Goal: Information Seeking & Learning: Learn about a topic

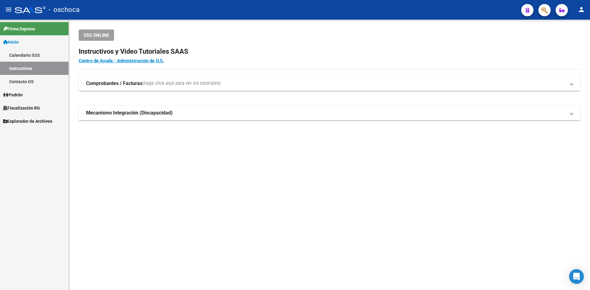
click at [53, 103] on link "Fiscalización RG" at bounding box center [34, 107] width 68 height 13
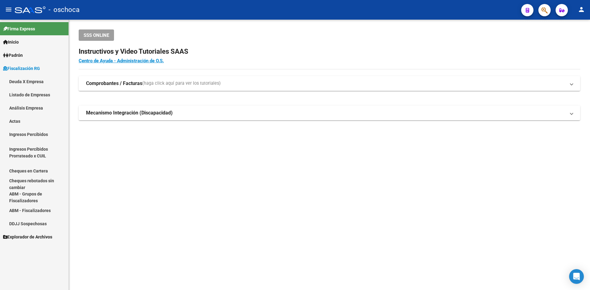
click at [47, 105] on link "Análisis Empresa" at bounding box center [34, 107] width 68 height 13
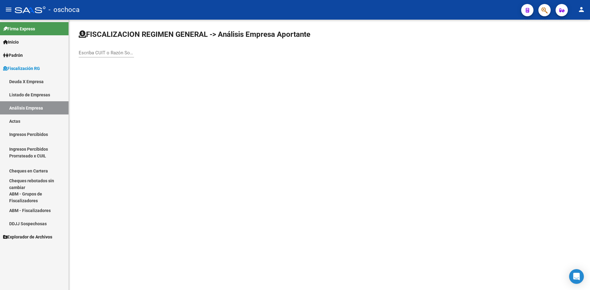
click at [103, 54] on input "Escriba CUIT o Razón Social para buscar" at bounding box center [106, 53] width 55 height 6
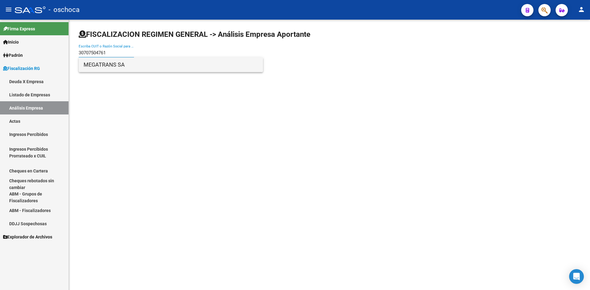
type input "30707504761"
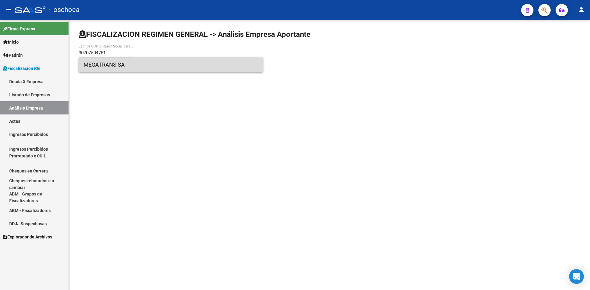
click at [111, 66] on span "MEGATRANS SA" at bounding box center [171, 64] width 174 height 15
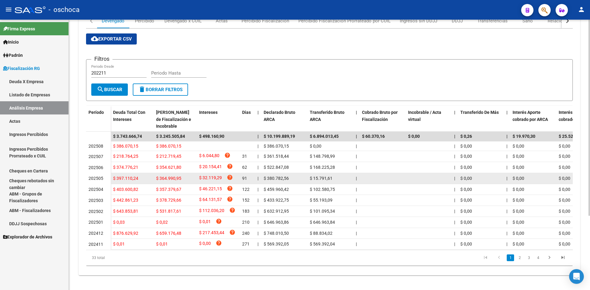
scroll to position [102, 0]
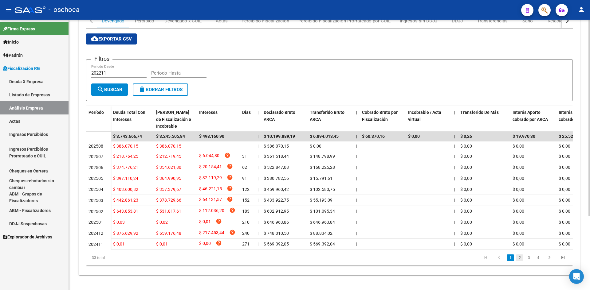
click at [520, 260] on link "2" at bounding box center [519, 258] width 7 height 7
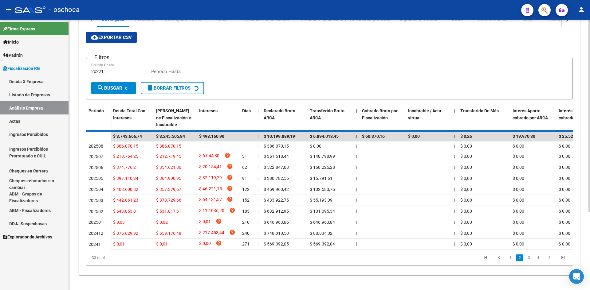
scroll to position [92, 0]
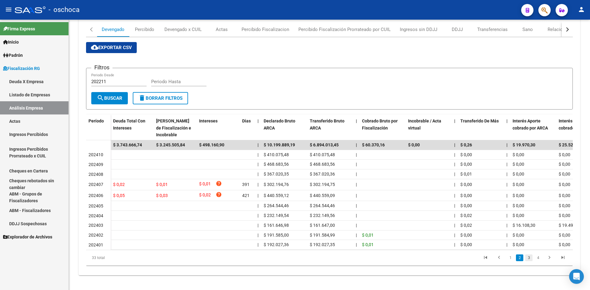
click at [529, 258] on link "3" at bounding box center [528, 258] width 7 height 7
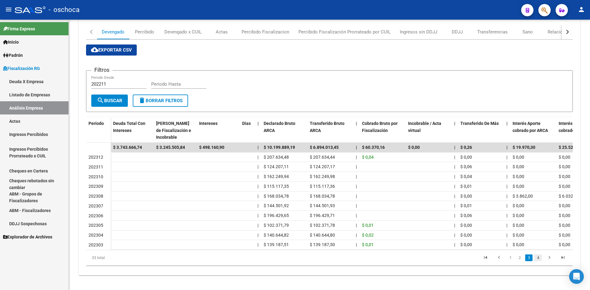
click at [537, 258] on link "4" at bounding box center [537, 258] width 7 height 7
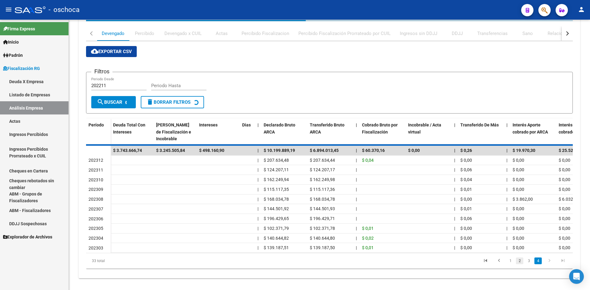
scroll to position [20, 0]
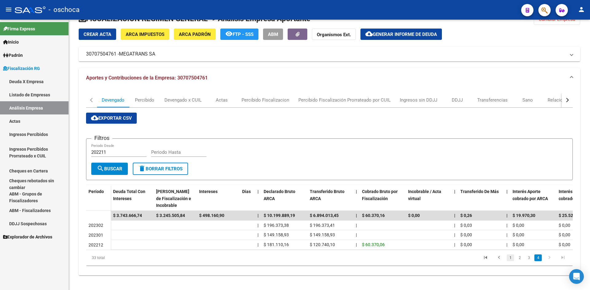
click at [511, 258] on link "1" at bounding box center [509, 258] width 7 height 7
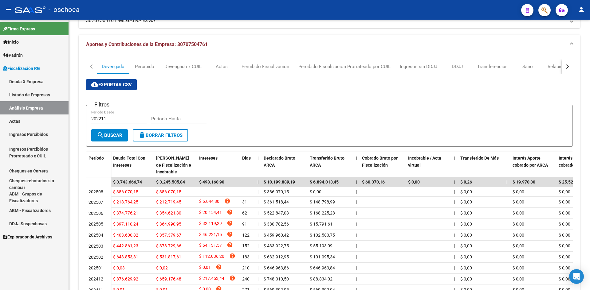
scroll to position [102, 0]
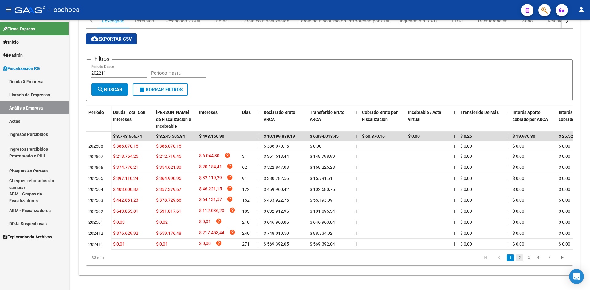
click at [521, 257] on link "2" at bounding box center [519, 258] width 7 height 7
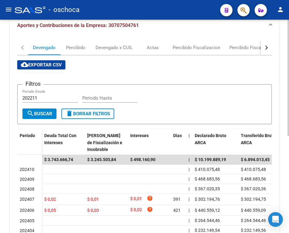
scroll to position [126, 0]
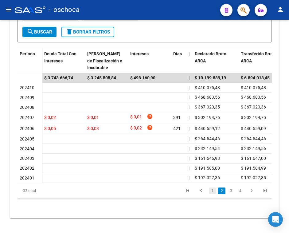
click at [213, 192] on link "1" at bounding box center [212, 190] width 7 height 7
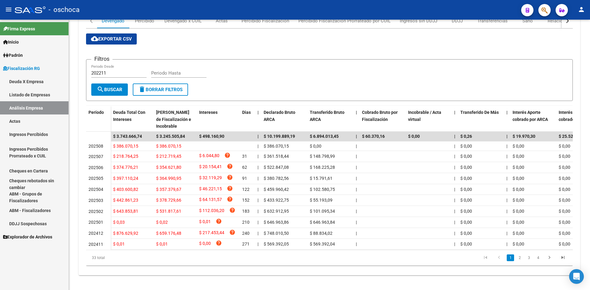
scroll to position [102, 0]
click at [35, 93] on link "Listado de Empresas" at bounding box center [34, 94] width 68 height 13
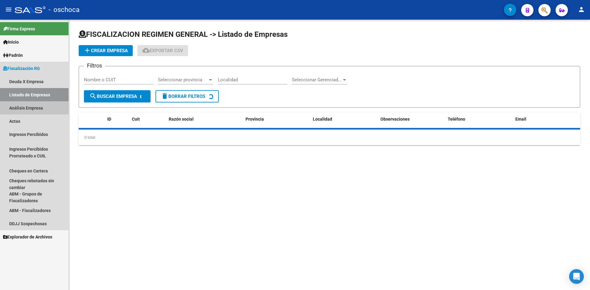
click at [37, 102] on link "Análisis Empresa" at bounding box center [34, 107] width 68 height 13
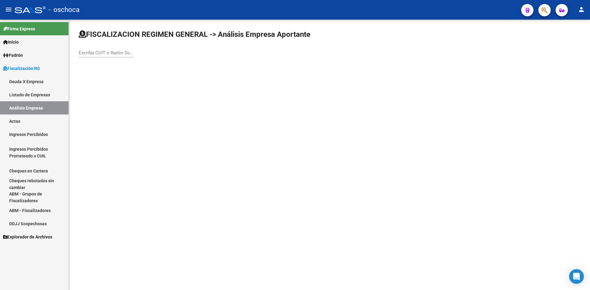
click at [95, 54] on input "Escriba CUIT o Razón Social para buscar" at bounding box center [106, 53] width 55 height 6
type input "sistemas temporario"
click at [122, 72] on div "FISCALIZACION REGIMEN GENERAL -> Análisis Empresa Aportante sistemas temporario…" at bounding box center [329, 49] width 521 height 58
click at [123, 65] on div "FISCALIZACION REGIMEN GENERAL -> Análisis Empresa Aportante sistemas temporario…" at bounding box center [329, 49] width 521 height 58
click at [123, 56] on div "sistemas temporario Escriba CUIT o Razón Social para buscar" at bounding box center [106, 50] width 55 height 13
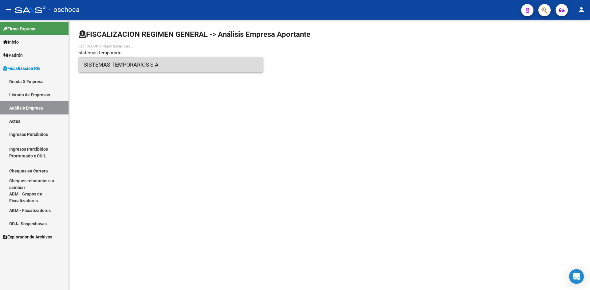
click at [126, 61] on span "SISTEMAS TEMPORARIOS S A" at bounding box center [171, 64] width 174 height 15
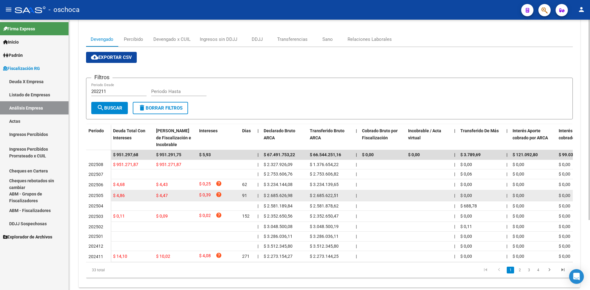
scroll to position [95, 0]
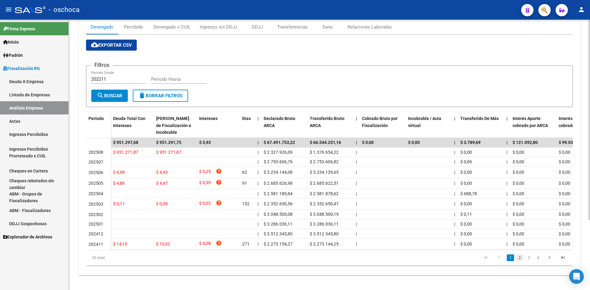
click at [518, 255] on link "2" at bounding box center [519, 258] width 7 height 7
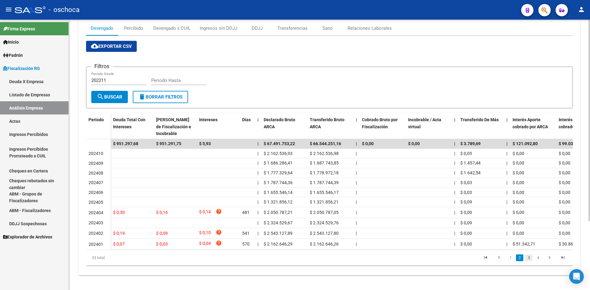
click at [532, 257] on link "3" at bounding box center [528, 258] width 7 height 7
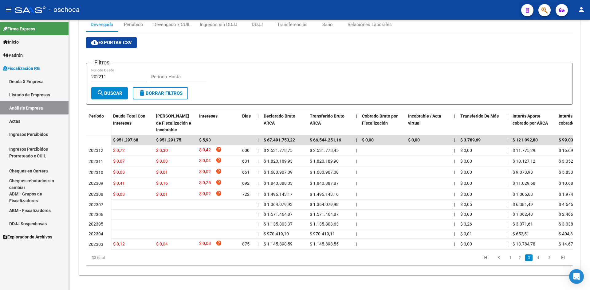
click at [537, 259] on div "33 total 1 2 3 4" at bounding box center [329, 257] width 487 height 15
click at [537, 261] on link "4" at bounding box center [537, 258] width 7 height 7
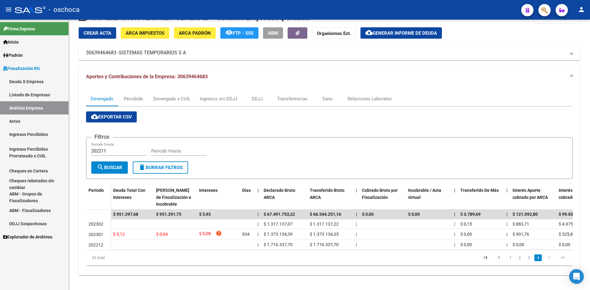
scroll to position [22, 0]
click at [508, 256] on link "1" at bounding box center [509, 258] width 7 height 7
